Goal: Task Accomplishment & Management: Manage account settings

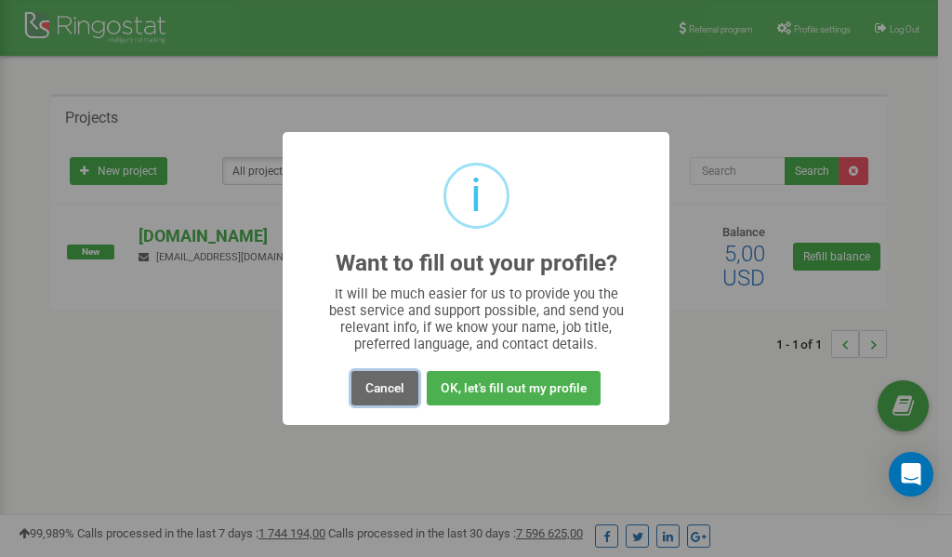
click at [375, 388] on button "Cancel" at bounding box center [384, 388] width 67 height 34
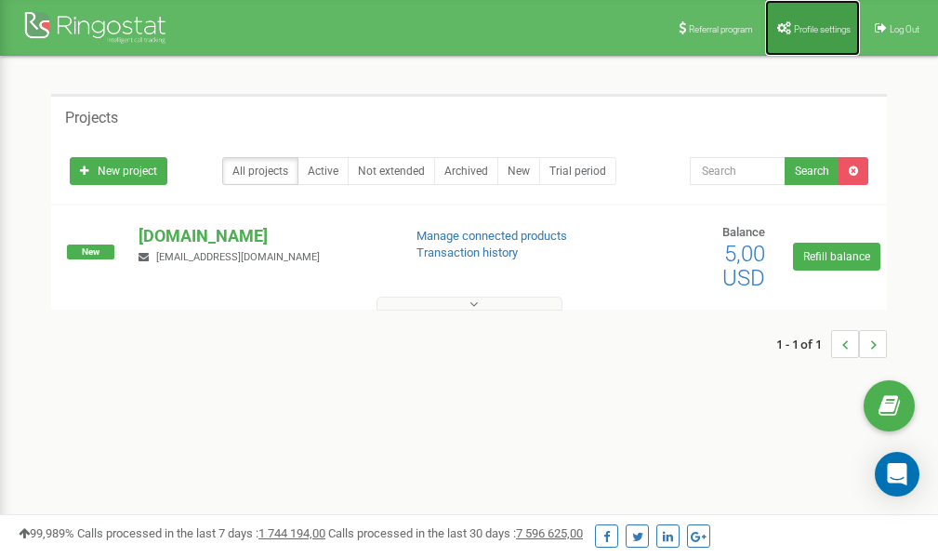
click at [819, 28] on span "Profile settings" at bounding box center [822, 29] width 57 height 10
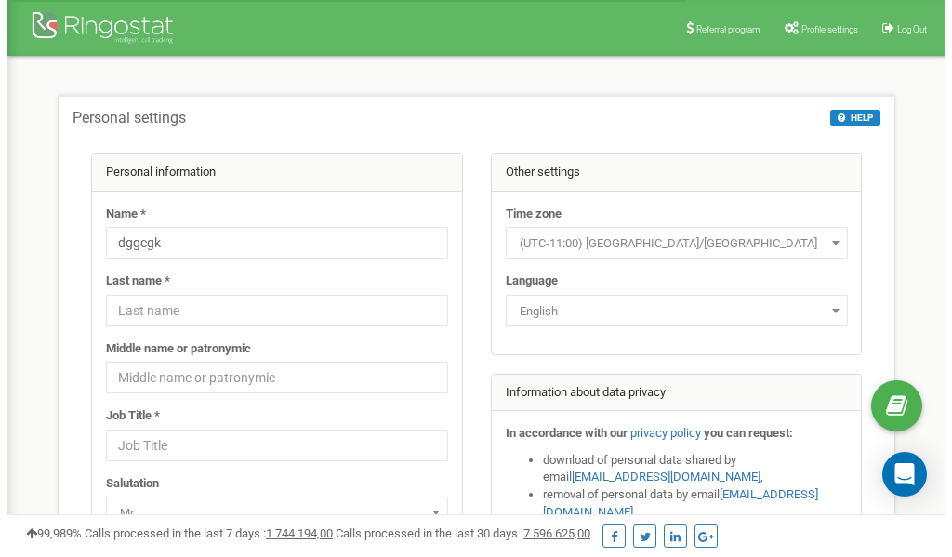
scroll to position [93, 0]
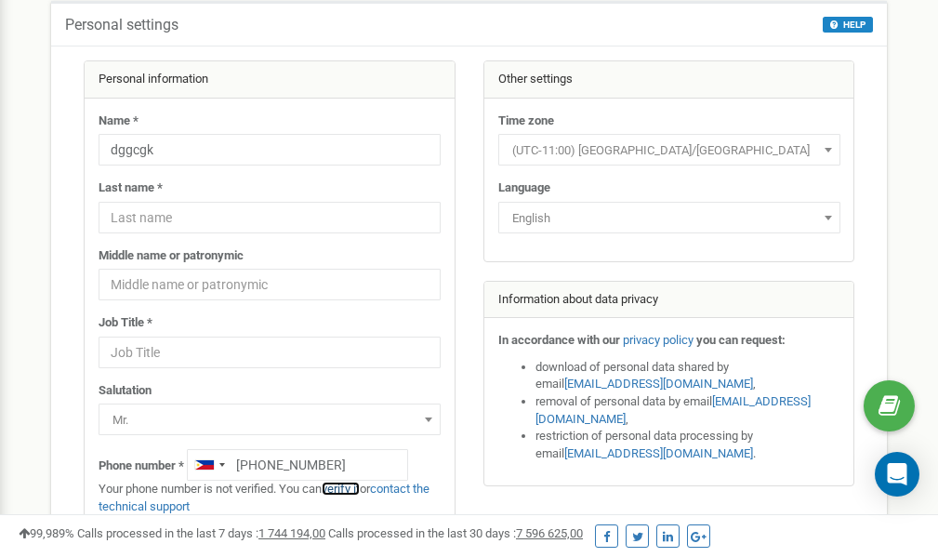
click at [348, 489] on link "verify it" at bounding box center [341, 488] width 38 height 14
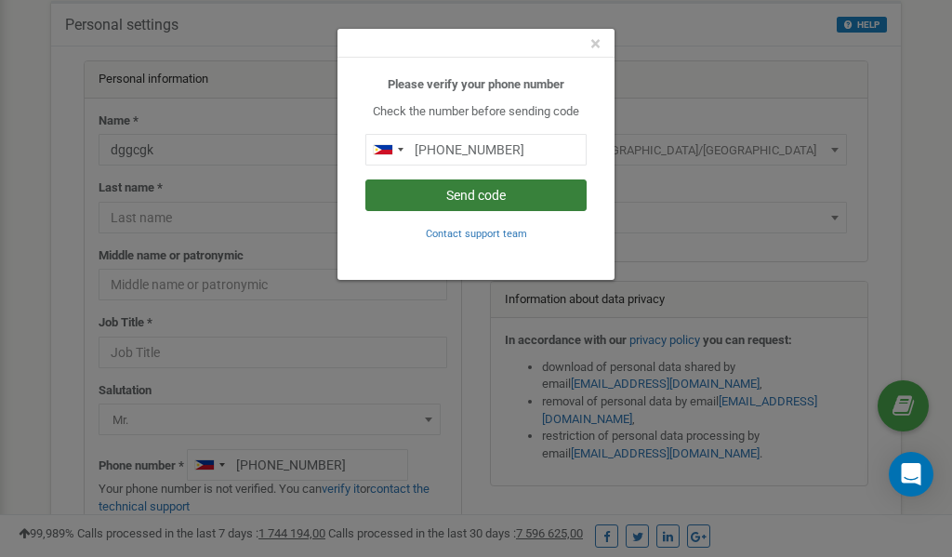
click at [472, 198] on button "Send code" at bounding box center [475, 195] width 221 height 32
